Goal: Information Seeking & Learning: Learn about a topic

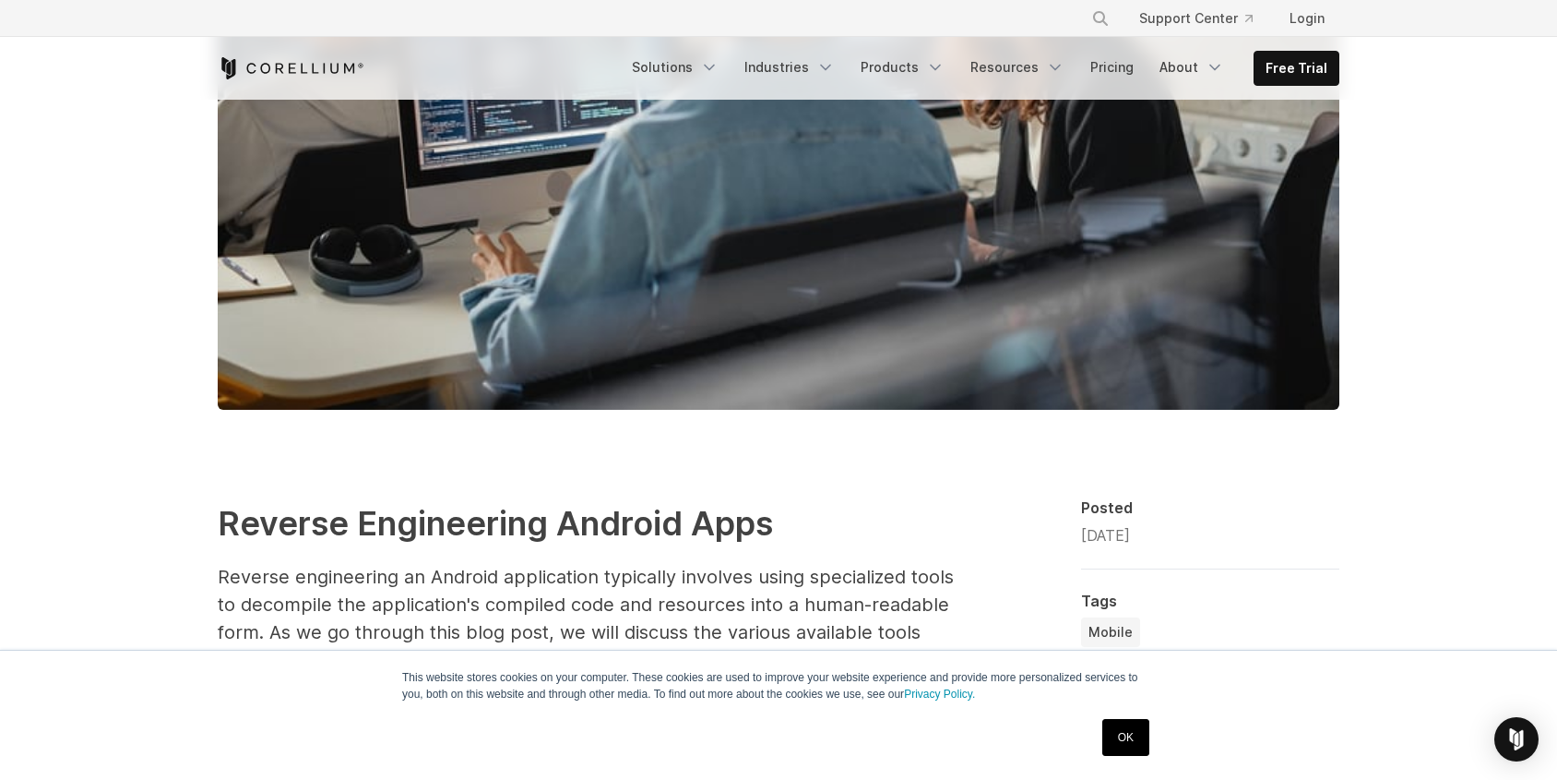
scroll to position [981, 0]
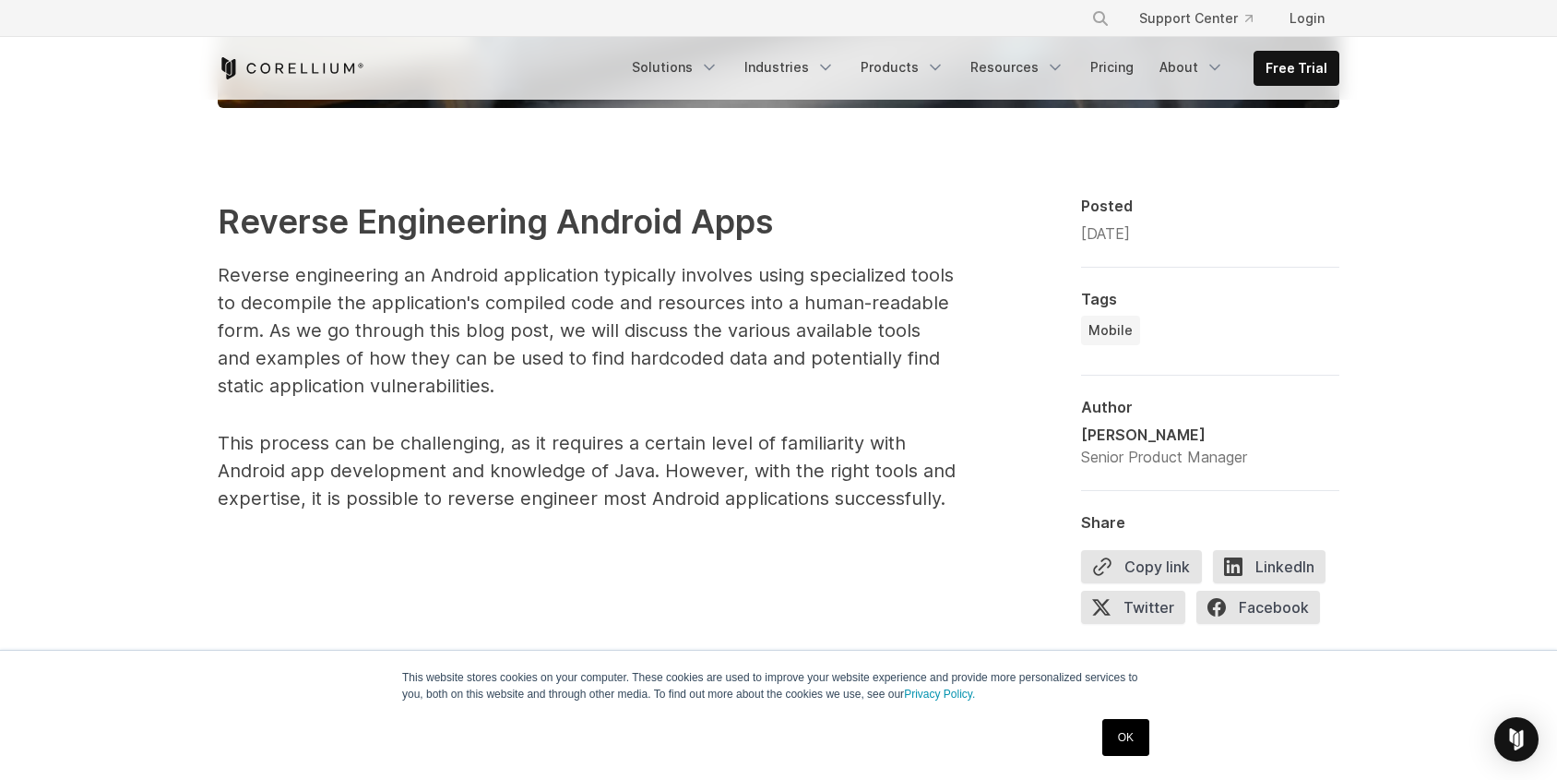
click at [1134, 731] on link "OK" at bounding box center [1126, 737] width 47 height 37
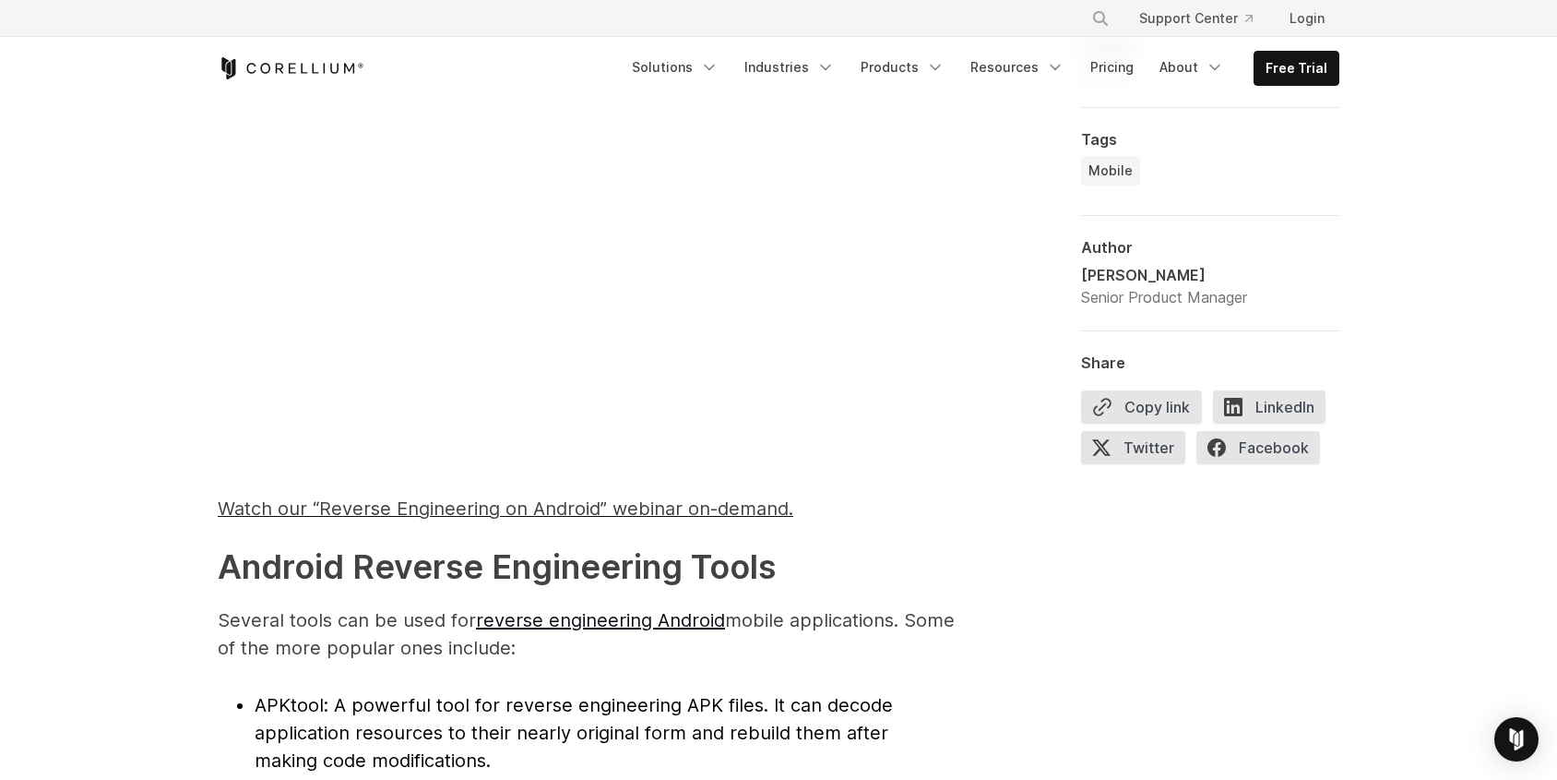
scroll to position [1526, 0]
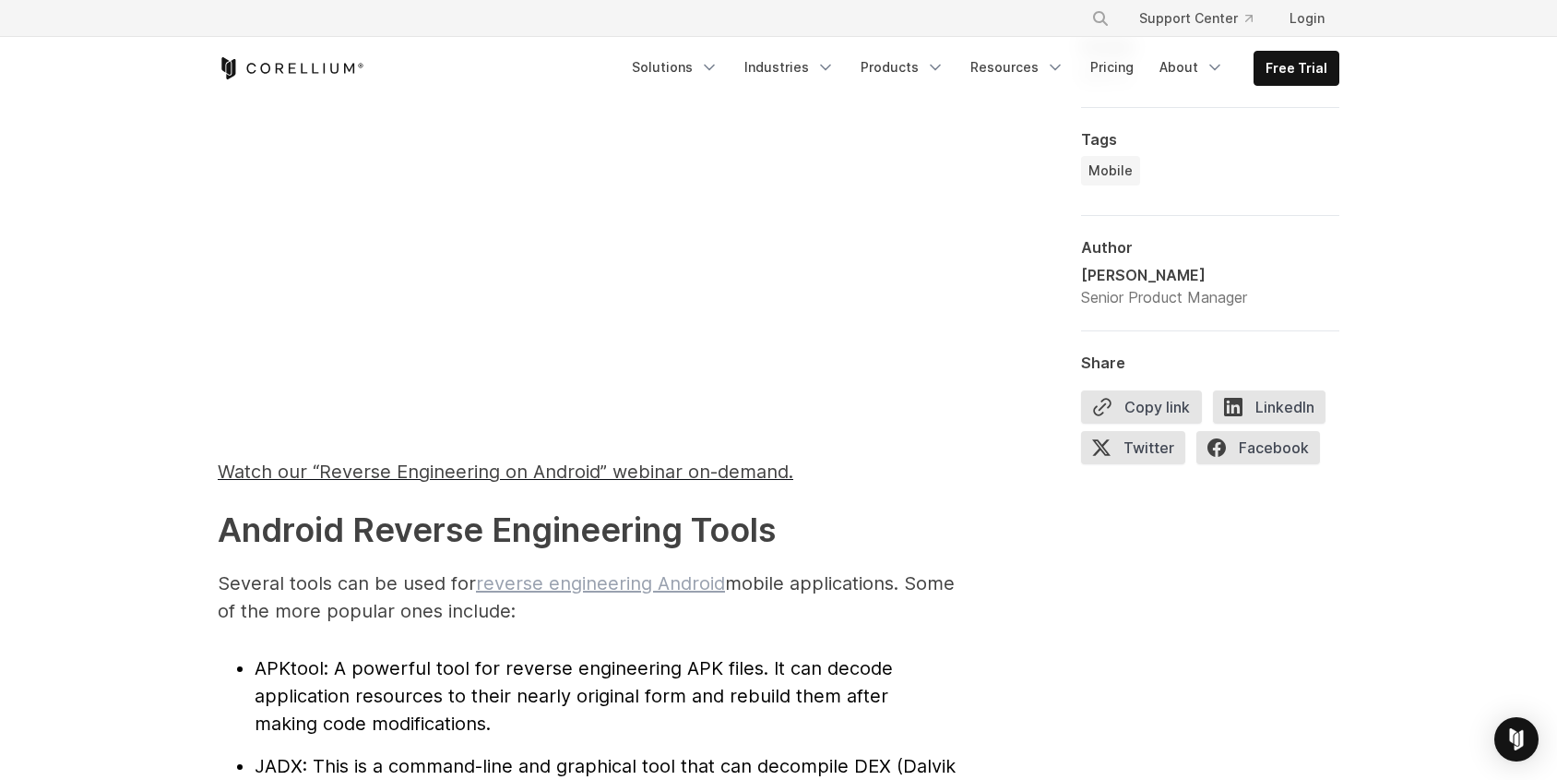
click at [662, 591] on link "reverse engineering Android" at bounding box center [600, 583] width 249 height 22
